Goal: Transaction & Acquisition: Purchase product/service

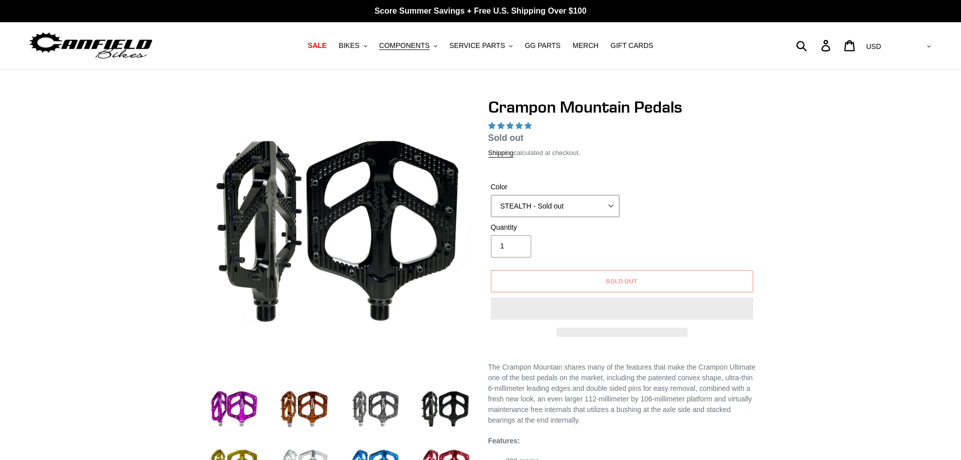
click at [556, 202] on select "GRAY BLACK STEALTH - Sold out POLISHED RED BLUE [GEOGRAPHIC_DATA] ORANGE PNW GR…" at bounding box center [555, 206] width 129 height 22
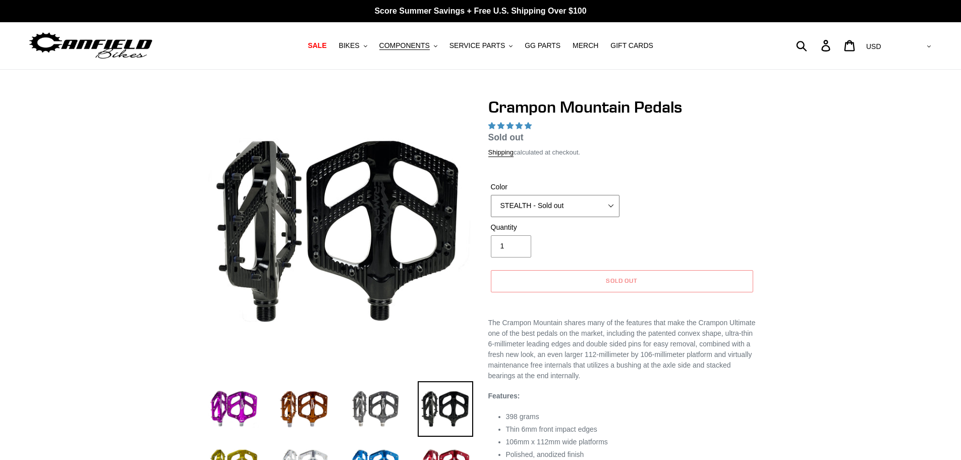
select select "highest-rating"
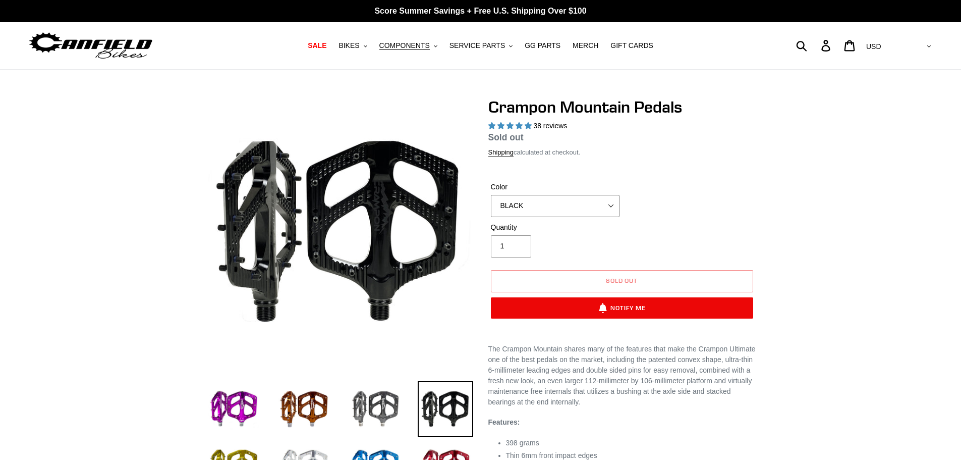
click at [491, 195] on select "GRAY BLACK STEALTH - Sold out POLISHED RED BLUE [GEOGRAPHIC_DATA] ORANGE PNW GR…" at bounding box center [555, 206] width 129 height 22
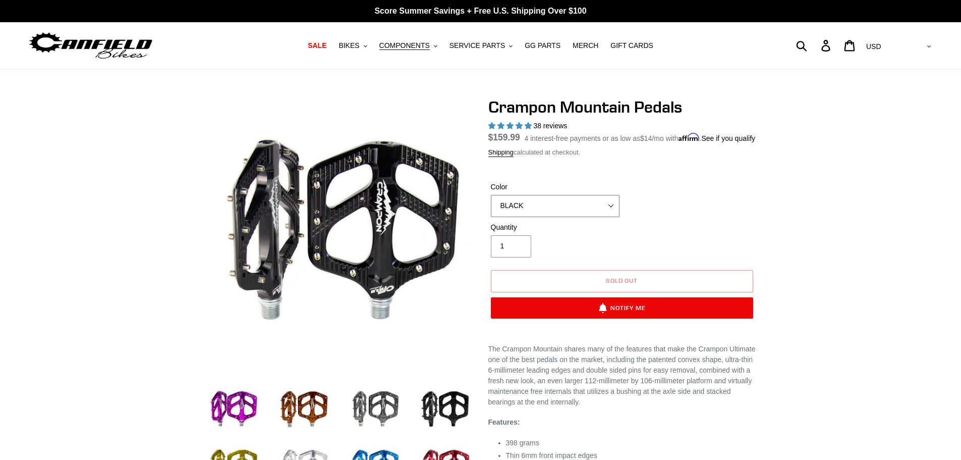
click at [547, 217] on select "GRAY BLACK STEALTH - Sold out POLISHED RED BLUE [GEOGRAPHIC_DATA] ORANGE PNW GR…" at bounding box center [555, 206] width 129 height 22
select select "STEALTH - Sold out"
click at [491, 206] on select "GRAY BLACK STEALTH - Sold out POLISHED RED BLUE [GEOGRAPHIC_DATA] ORANGE PNW GR…" at bounding box center [555, 206] width 129 height 22
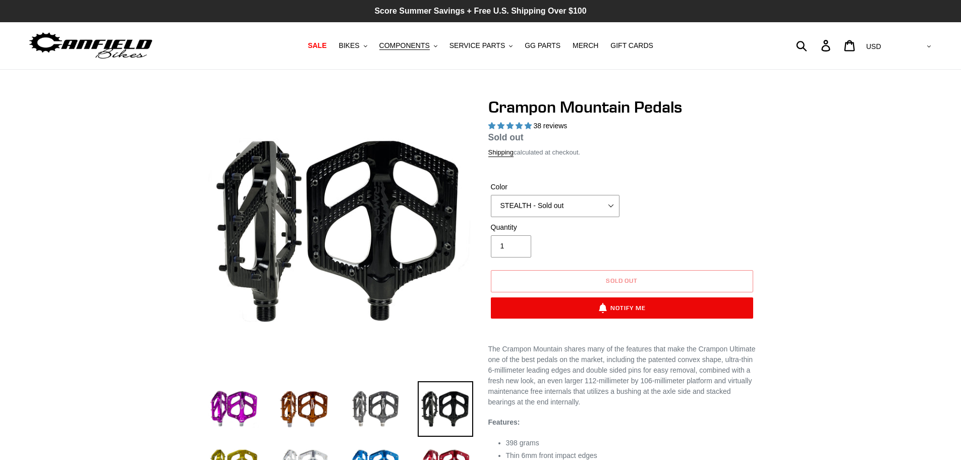
select select "highest-rating"
